Goal: Information Seeking & Learning: Learn about a topic

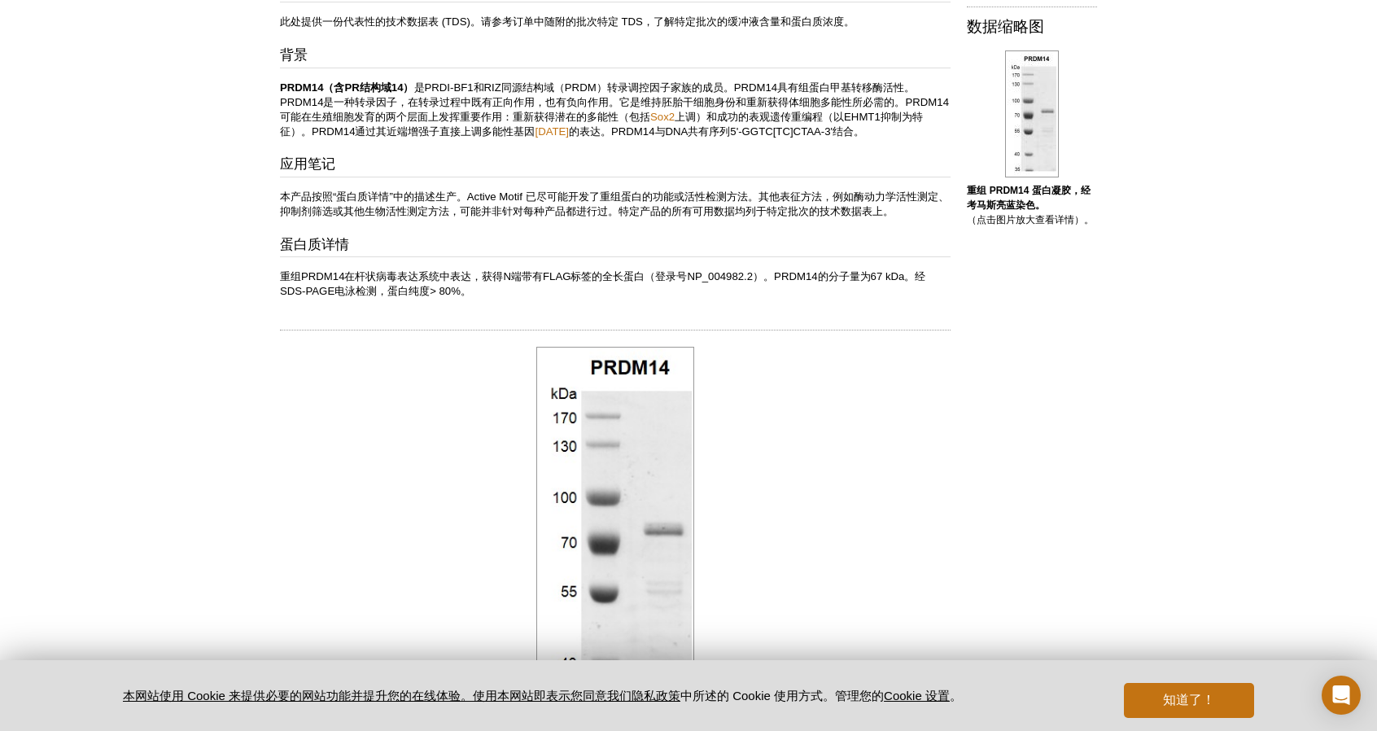
scroll to position [380, 0]
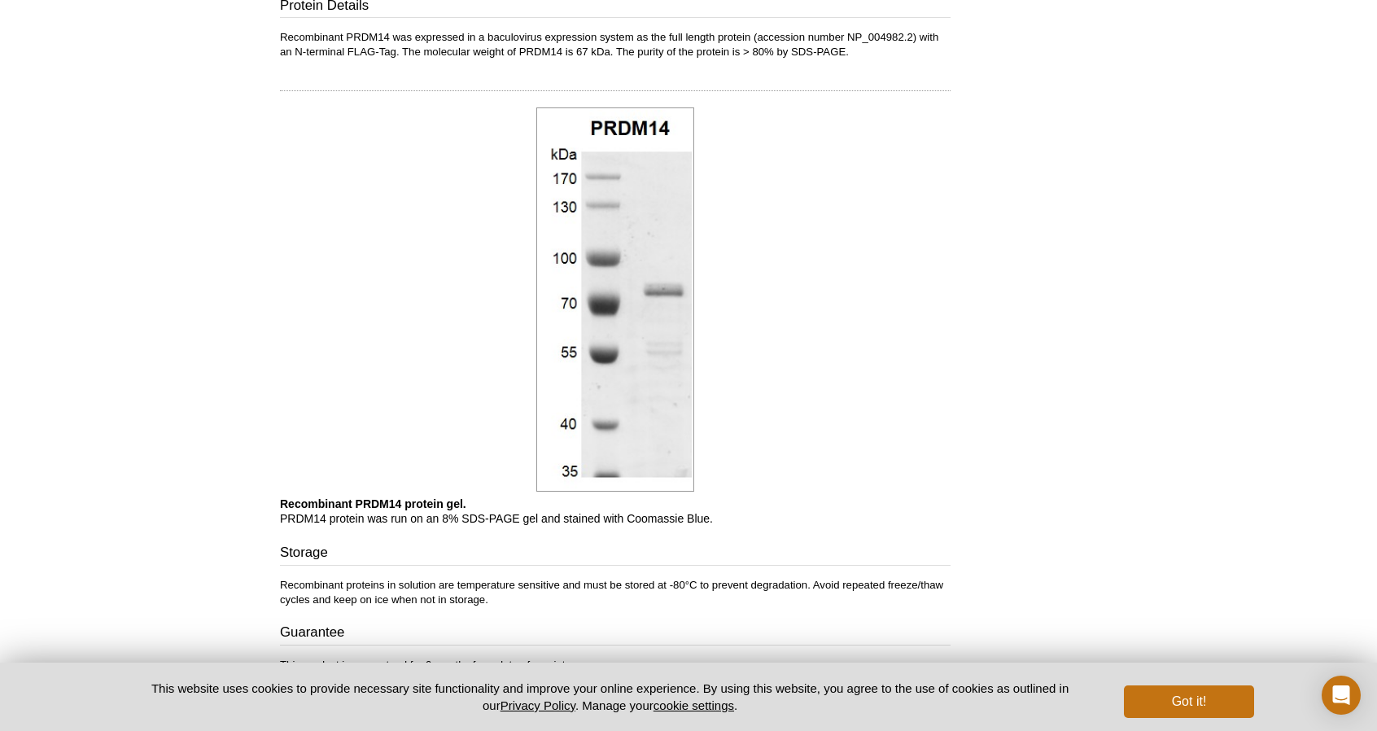
scroll to position [648, 0]
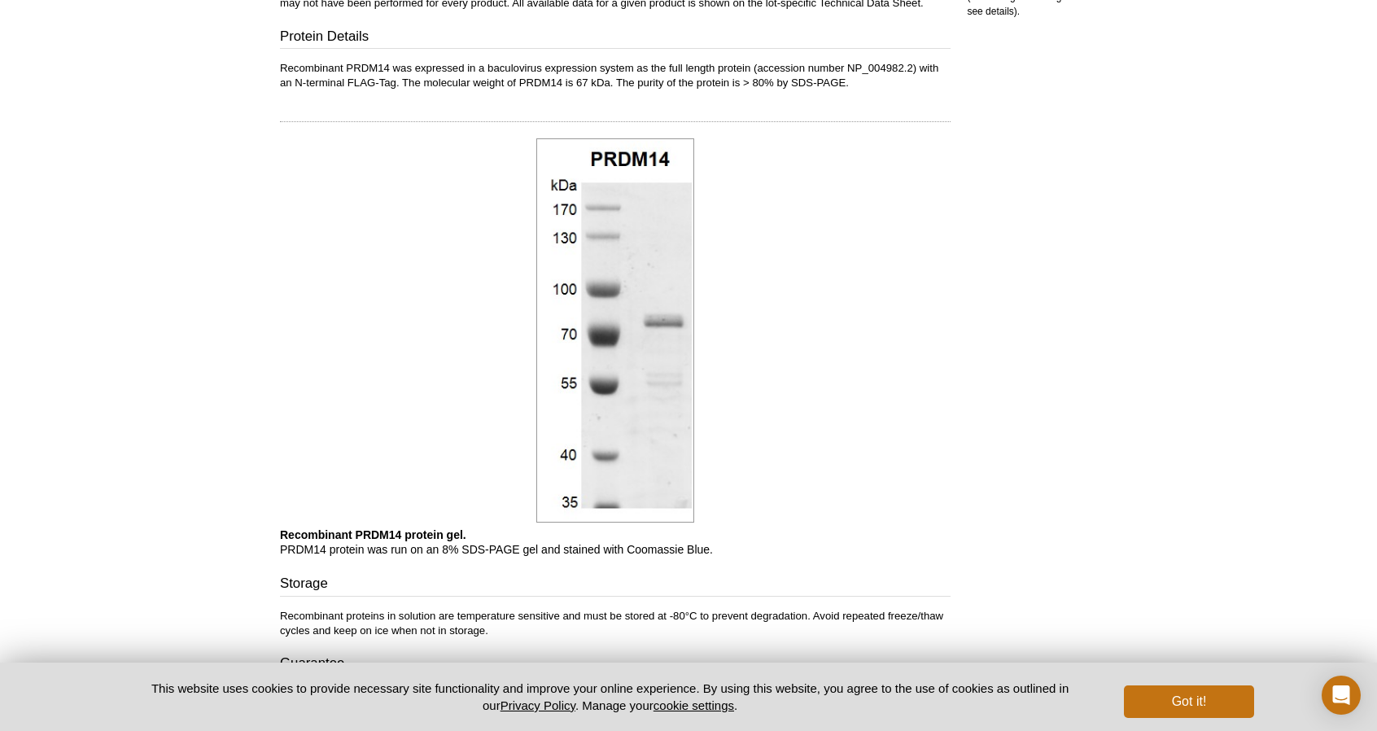
click at [1182, 62] on div "Active Motif Logo Enabling Epigenetics Research 0 Search Skip to content Active…" at bounding box center [688, 140] width 1377 height 1576
click at [1180, 63] on div "Active Motif Logo Enabling Epigenetics Research 0 Search Skip to content Active…" at bounding box center [688, 140] width 1377 height 1576
click at [1182, 62] on div "Active Motif Logo Enabling Epigenetics Research 0 Search Skip to content Active…" at bounding box center [688, 140] width 1377 height 1576
click at [1180, 63] on div "Active Motif Logo Enabling Epigenetics Research 0 Search Skip to content Active…" at bounding box center [688, 140] width 1377 height 1576
